Goal: Find specific page/section: Find specific page/section

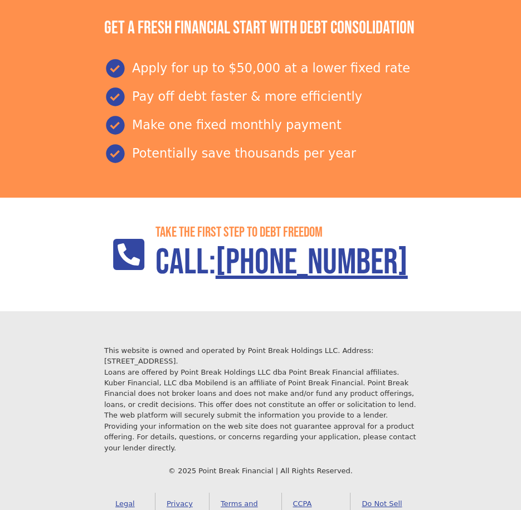
scroll to position [1206, 0]
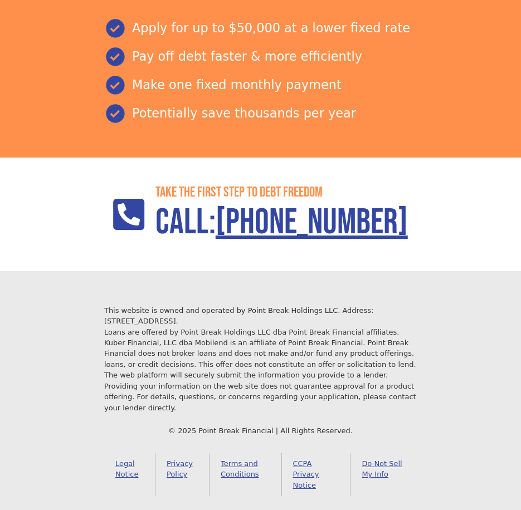
click at [247, 462] on link "Terms and Conditions" at bounding box center [245, 474] width 72 height 43
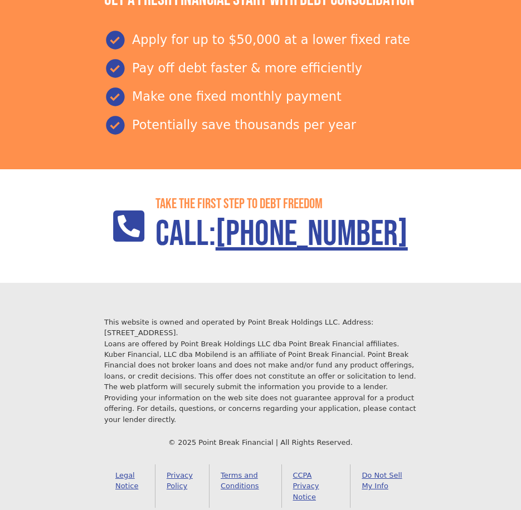
scroll to position [1206, 0]
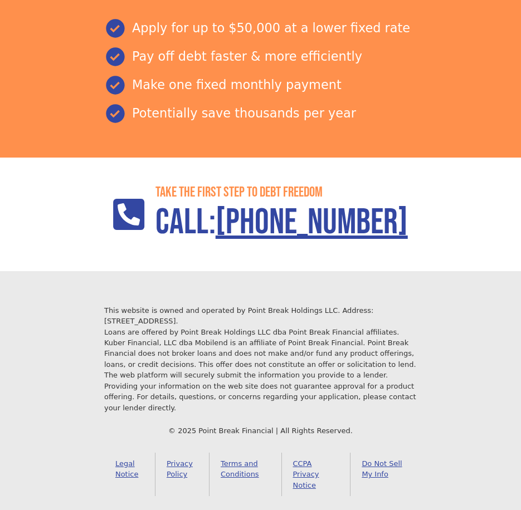
click at [125, 467] on link "Legal Notice" at bounding box center [129, 474] width 51 height 43
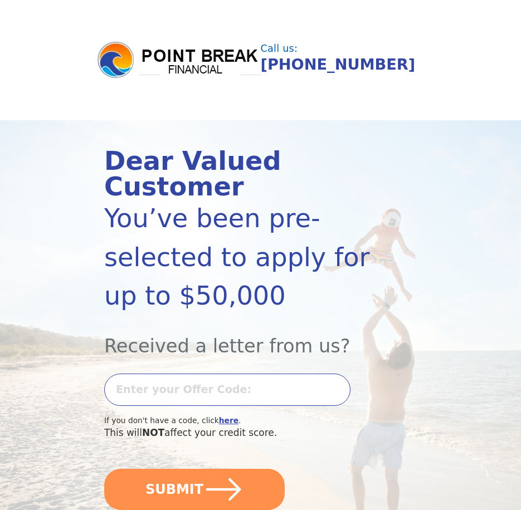
click at [143, 169] on div "Dear Valued Customer" at bounding box center [237, 173] width 266 height 51
drag, startPoint x: 160, startPoint y: 211, endPoint x: 164, endPoint y: 224, distance: 13.2
click at [164, 223] on div "You’ve been pre-selected to apply for up to $50,000" at bounding box center [237, 257] width 266 height 116
click at [179, 378] on input "text" at bounding box center [227, 390] width 246 height 32
click at [219, 418] on b "here" at bounding box center [228, 420] width 19 height 9
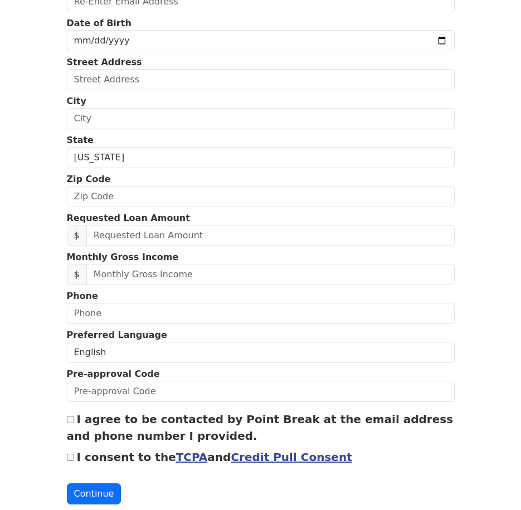
scroll to position [8, 0]
